Goal: Understand process/instructions: Learn how to perform a task or action

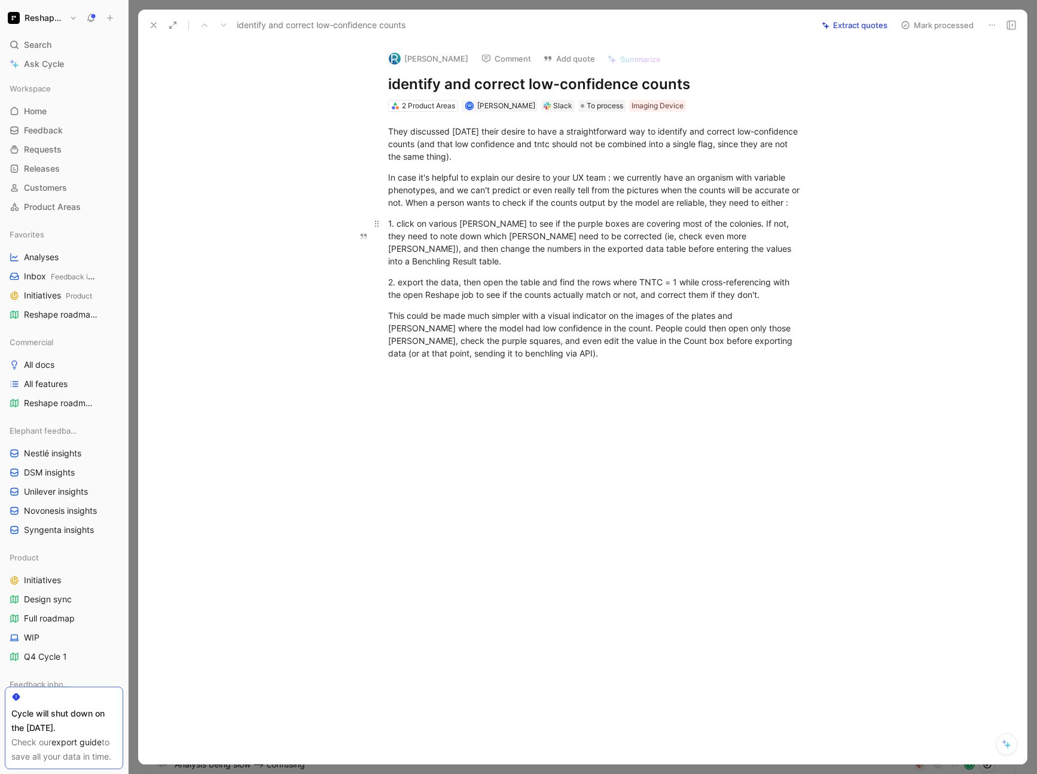
click at [696, 239] on div "1. click on various [PERSON_NAME] to see if the purple boxes are covering most …" at bounding box center [595, 242] width 414 height 50
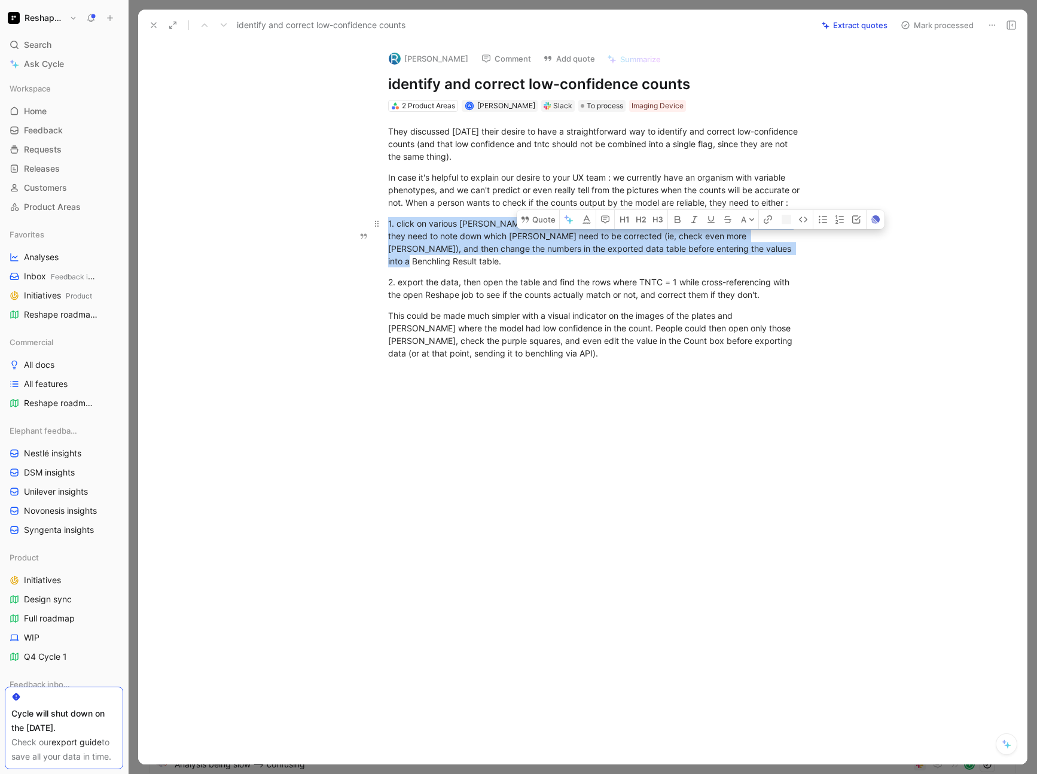
click at [696, 239] on div "1. click on various [PERSON_NAME] to see if the purple boxes are covering most …" at bounding box center [595, 242] width 414 height 50
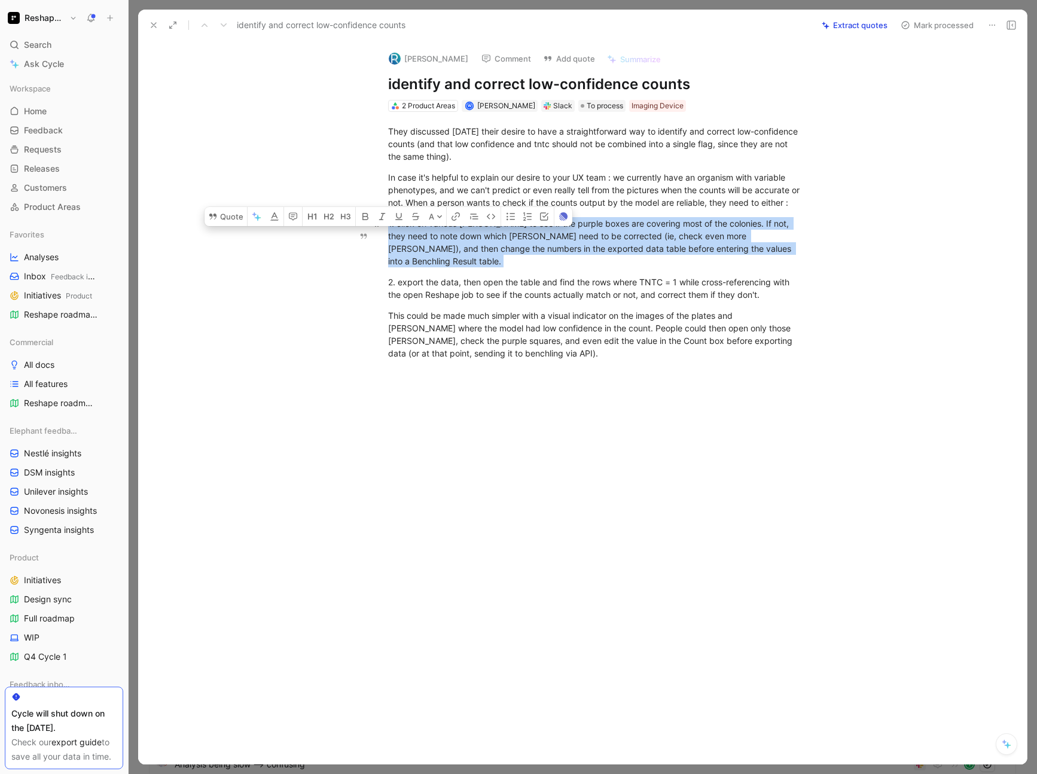
copy div "1. click on various [PERSON_NAME] to see if the purple boxes are covering most …"
